Goal: Navigation & Orientation: Understand site structure

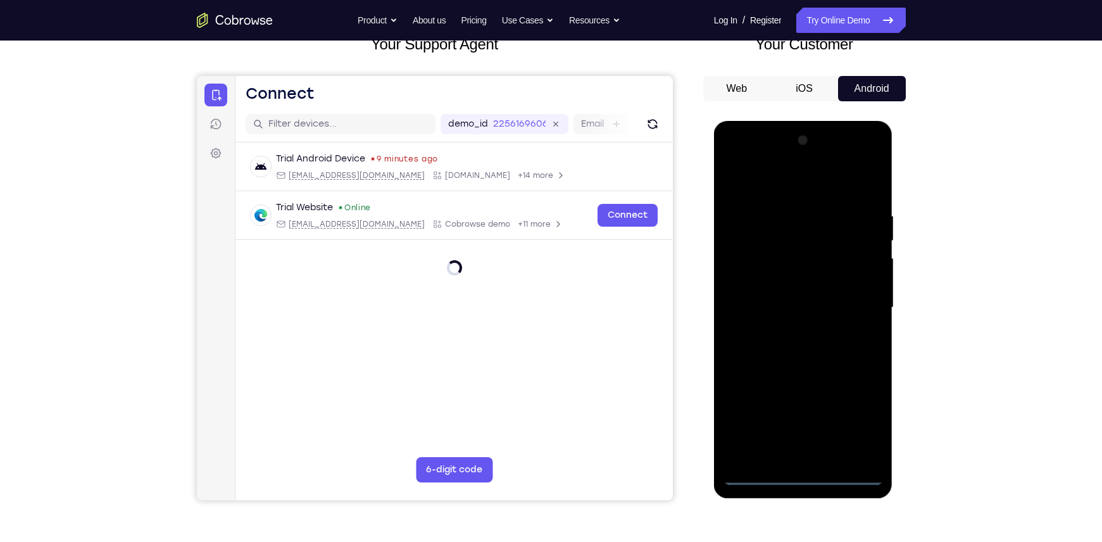
click at [810, 482] on div at bounding box center [804, 307] width 160 height 355
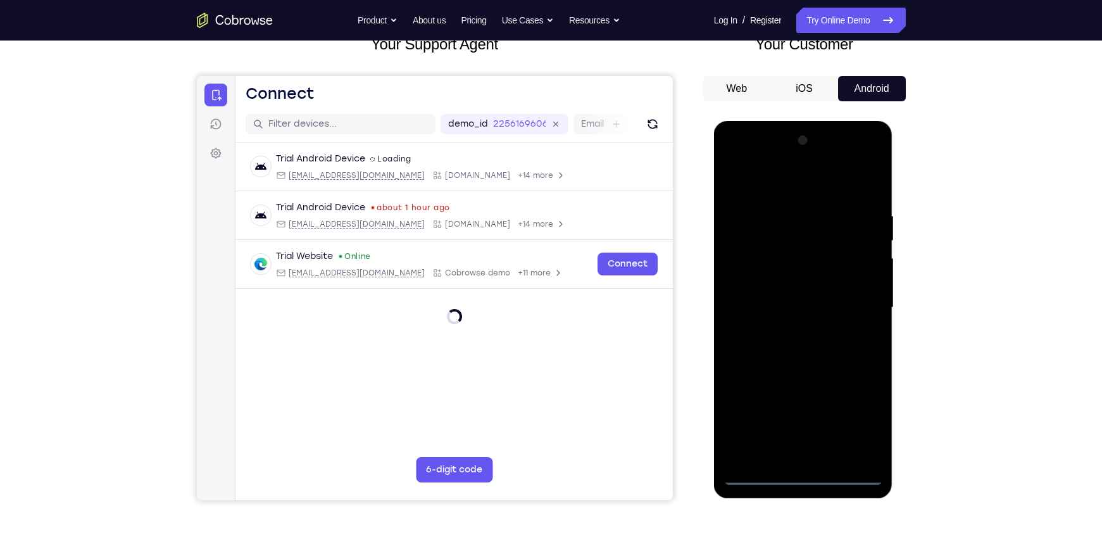
click at [807, 475] on div at bounding box center [804, 307] width 160 height 355
click at [860, 425] on div at bounding box center [804, 307] width 160 height 355
click at [763, 189] on div at bounding box center [804, 307] width 160 height 355
click at [856, 310] on div at bounding box center [804, 307] width 160 height 355
click at [786, 330] on div at bounding box center [804, 307] width 160 height 355
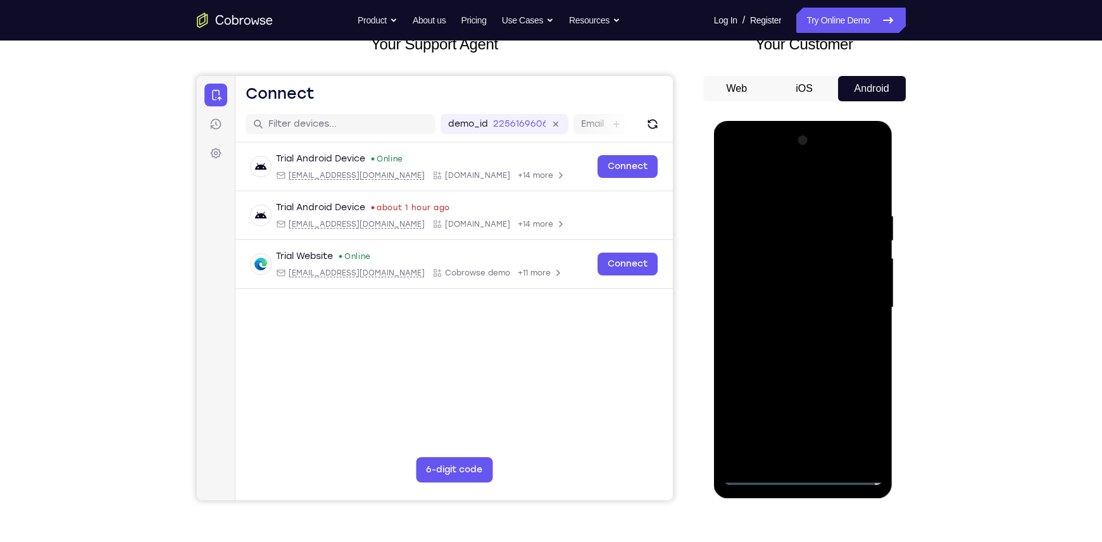
click at [794, 295] on div at bounding box center [804, 307] width 160 height 355
click at [784, 280] on div at bounding box center [804, 307] width 160 height 355
click at [798, 303] on div at bounding box center [804, 307] width 160 height 355
click at [800, 347] on div at bounding box center [804, 307] width 160 height 355
click at [810, 365] on div at bounding box center [804, 307] width 160 height 355
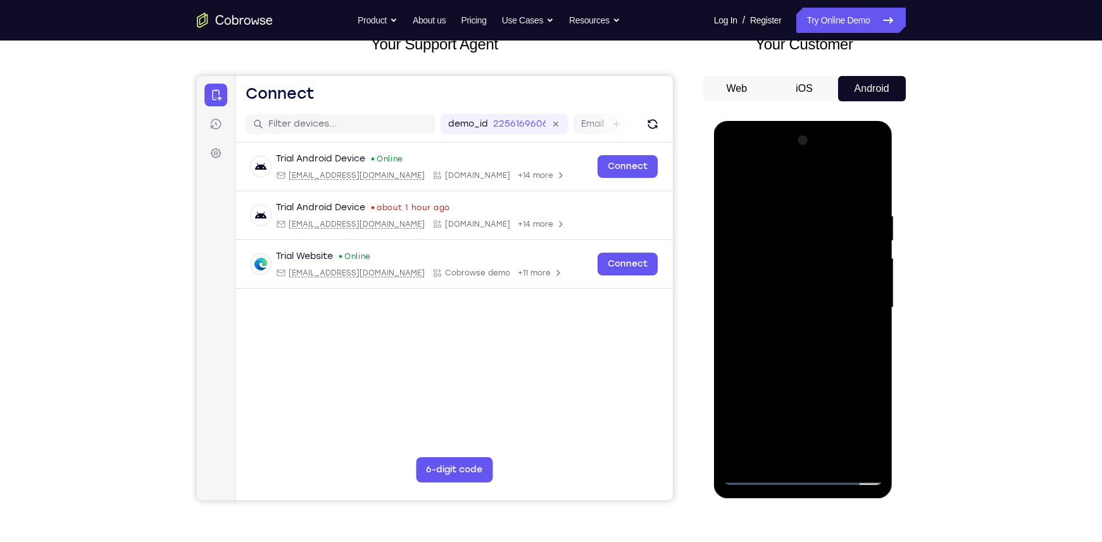
click at [836, 455] on div at bounding box center [804, 307] width 160 height 355
click at [810, 377] on div at bounding box center [804, 307] width 160 height 355
drag, startPoint x: 808, startPoint y: 274, endPoint x: 812, endPoint y: 435, distance: 160.9
click at [812, 435] on div at bounding box center [804, 307] width 160 height 355
click at [741, 179] on div at bounding box center [804, 307] width 160 height 355
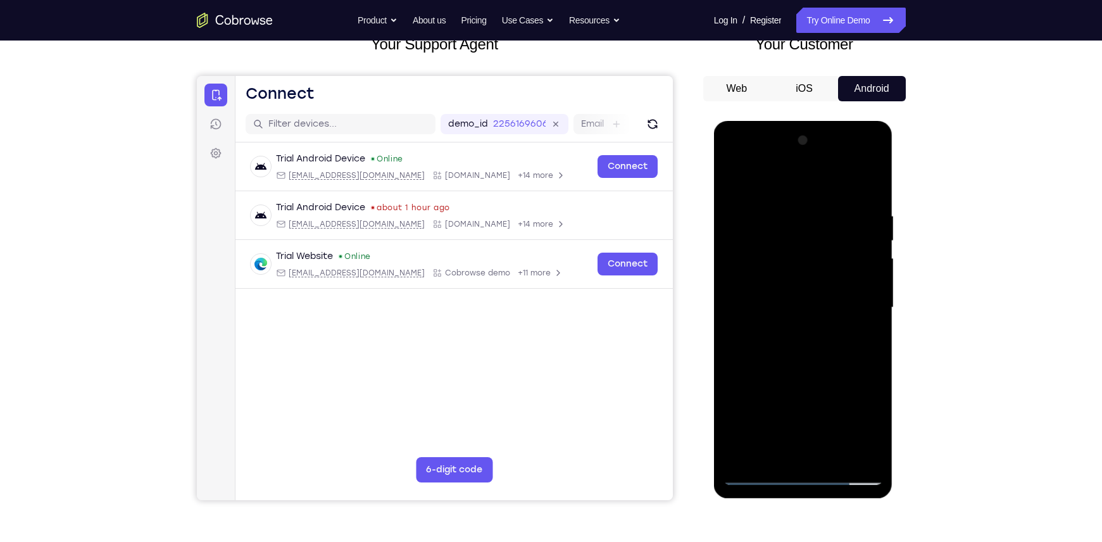
click at [776, 453] on div at bounding box center [804, 307] width 160 height 355
click at [761, 176] on div at bounding box center [804, 307] width 160 height 355
click at [741, 199] on div at bounding box center [804, 307] width 160 height 355
click at [791, 204] on div at bounding box center [804, 307] width 160 height 355
click at [753, 205] on div at bounding box center [804, 307] width 160 height 355
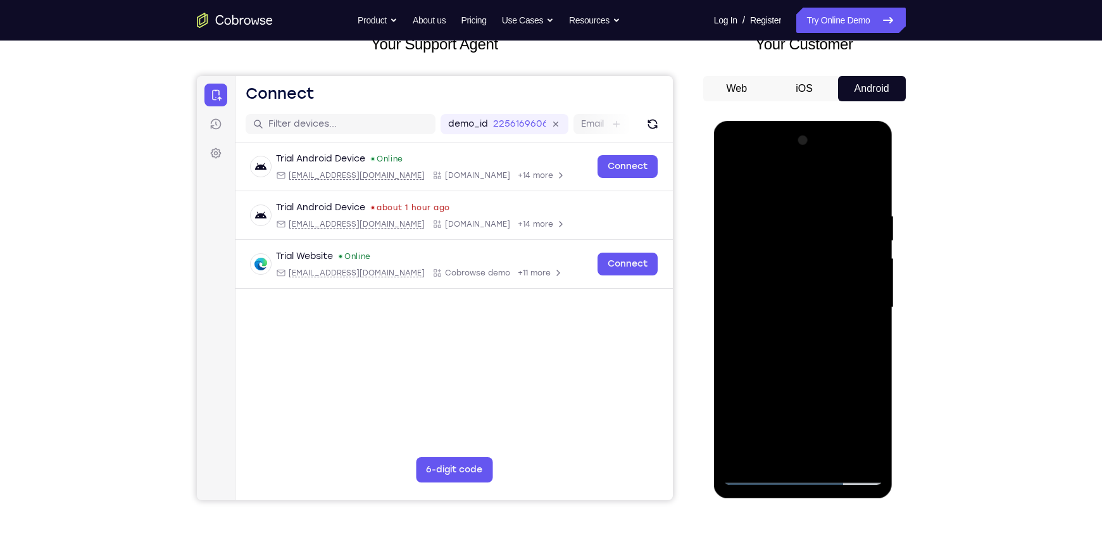
click at [759, 210] on div at bounding box center [804, 307] width 160 height 355
click at [742, 211] on div at bounding box center [804, 307] width 160 height 355
click at [751, 205] on div at bounding box center [804, 307] width 160 height 355
click at [824, 224] on div at bounding box center [804, 307] width 160 height 355
click at [818, 204] on div at bounding box center [804, 307] width 160 height 355
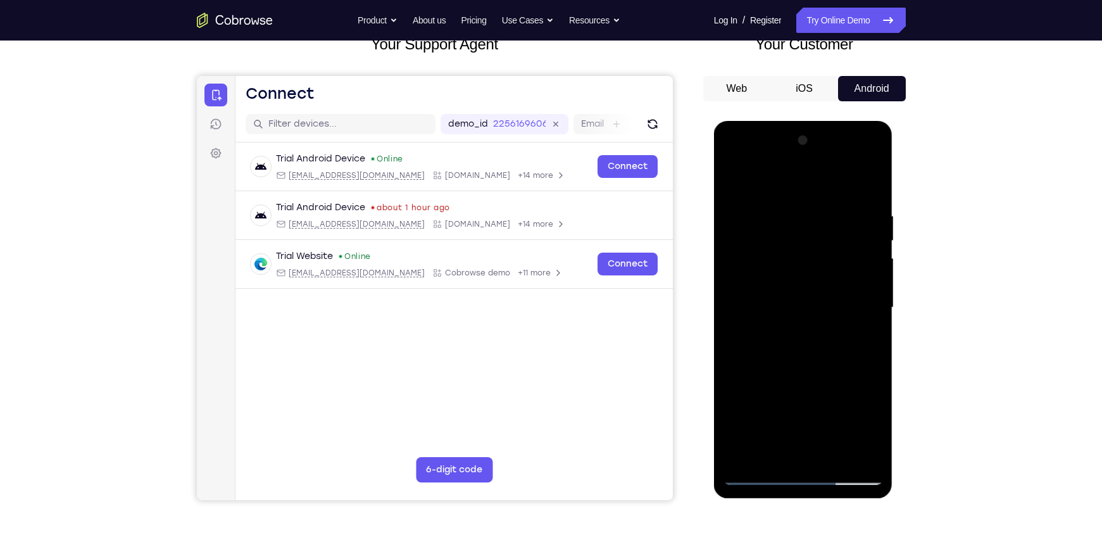
click at [816, 301] on div at bounding box center [804, 307] width 160 height 355
click at [769, 416] on div at bounding box center [804, 307] width 160 height 355
click at [834, 457] on div at bounding box center [804, 307] width 160 height 355
drag, startPoint x: 793, startPoint y: 419, endPoint x: 797, endPoint y: 196, distance: 222.9
click at [797, 196] on div at bounding box center [804, 307] width 160 height 355
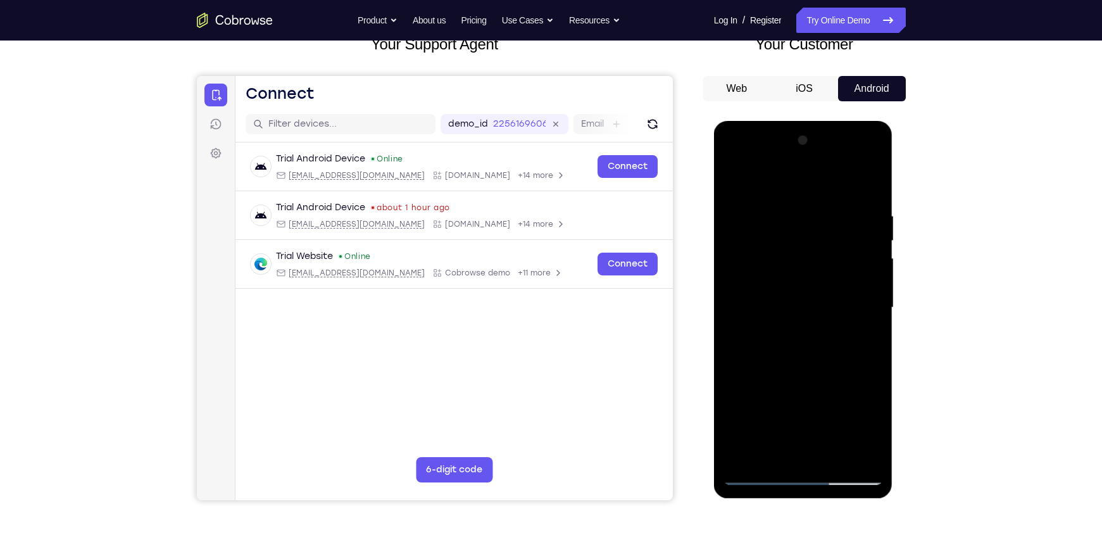
drag, startPoint x: 791, startPoint y: 419, endPoint x: 790, endPoint y: 243, distance: 176.0
click at [790, 243] on div at bounding box center [804, 307] width 160 height 355
click at [773, 196] on div at bounding box center [804, 307] width 160 height 355
click at [773, 225] on div at bounding box center [804, 307] width 160 height 355
click at [770, 451] on div at bounding box center [804, 307] width 160 height 355
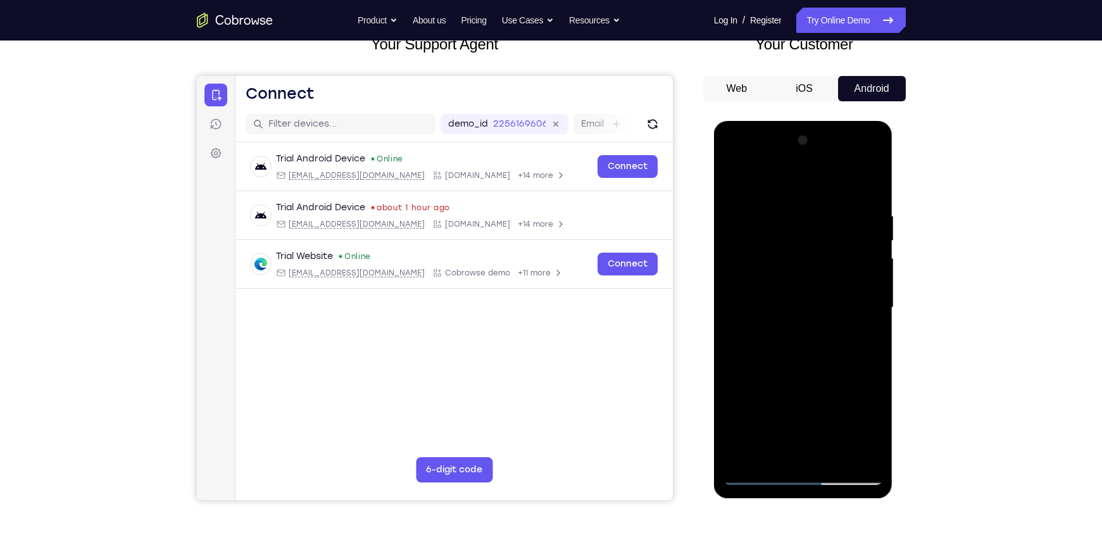
click at [798, 365] on div at bounding box center [804, 307] width 160 height 355
click at [868, 337] on div at bounding box center [804, 307] width 160 height 355
click at [738, 185] on div at bounding box center [804, 307] width 160 height 355
click at [757, 474] on div at bounding box center [804, 307] width 160 height 355
click at [765, 470] on div at bounding box center [804, 307] width 160 height 355
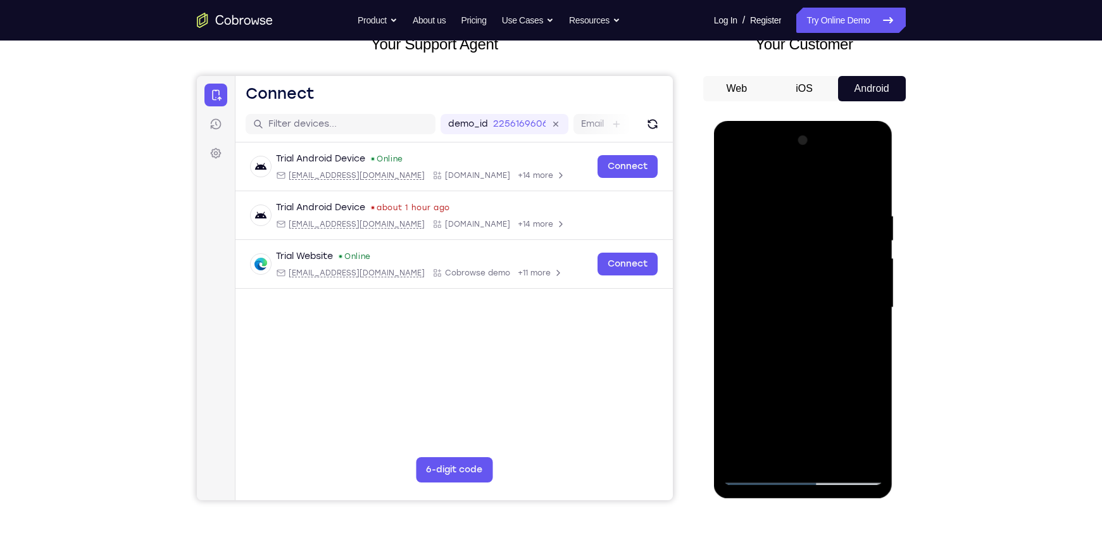
click at [805, 358] on div at bounding box center [804, 307] width 160 height 355
click at [745, 212] on div at bounding box center [804, 307] width 160 height 355
click at [748, 216] on div at bounding box center [804, 307] width 160 height 355
click at [838, 305] on div at bounding box center [804, 307] width 160 height 355
click at [758, 474] on div at bounding box center [804, 307] width 160 height 355
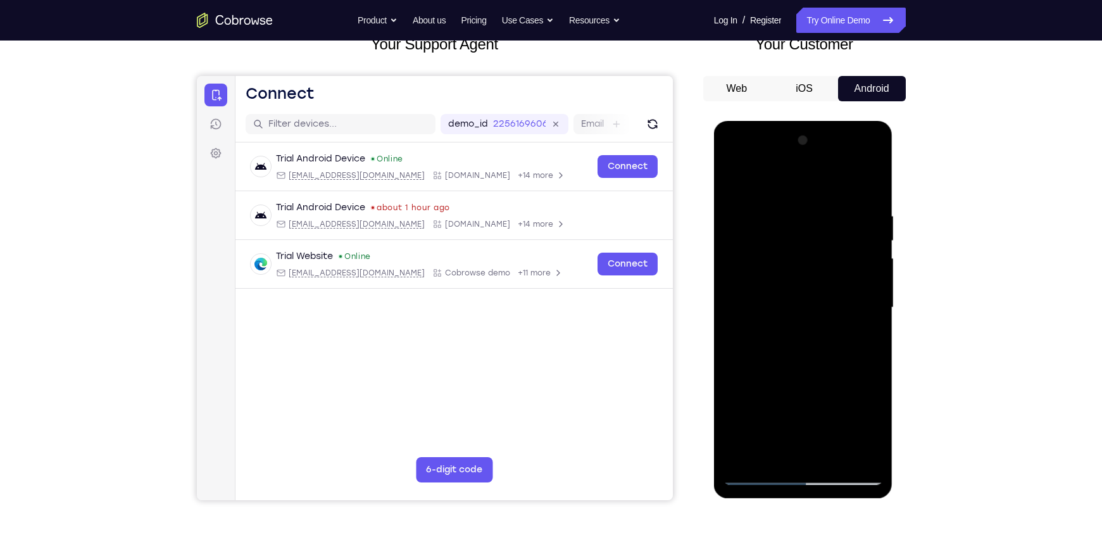
click at [744, 453] on div at bounding box center [804, 307] width 160 height 355
drag, startPoint x: 612, startPoint y: 103, endPoint x: 608, endPoint y: 87, distance: 16.8
click at [608, 87] on header "Open main menu Connect" at bounding box center [453, 91] width 437 height 30
